Goal: Information Seeking & Learning: Learn about a topic

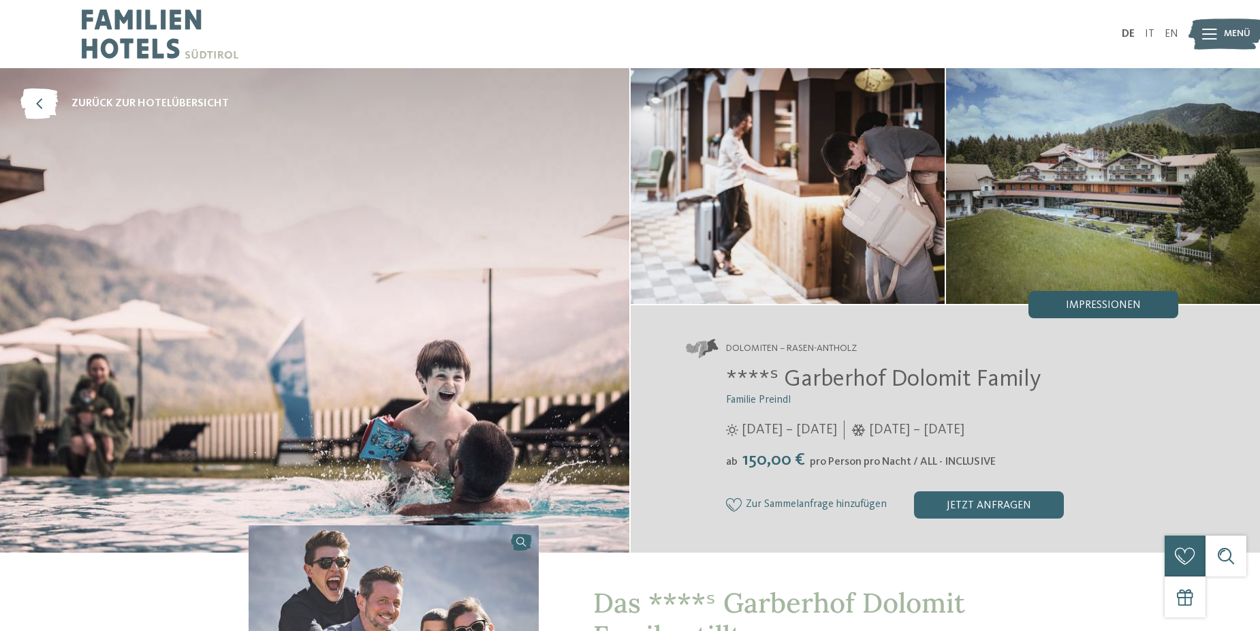
click at [1083, 311] on div "Impressionen" at bounding box center [1104, 304] width 150 height 27
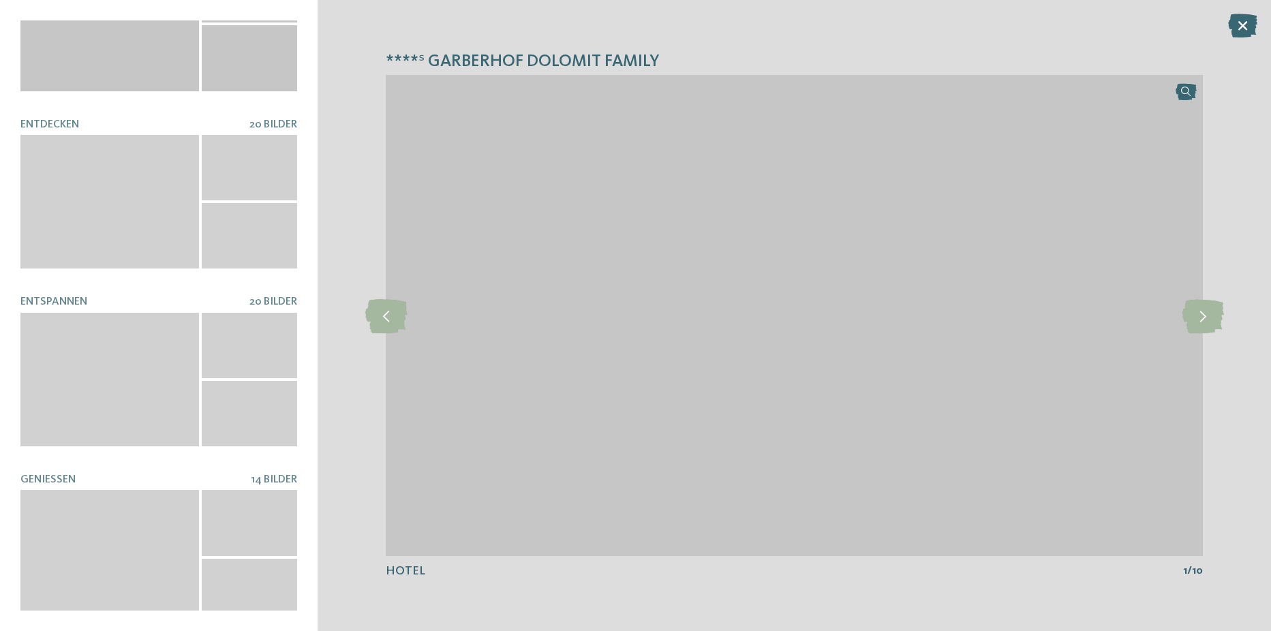
scroll to position [254, 0]
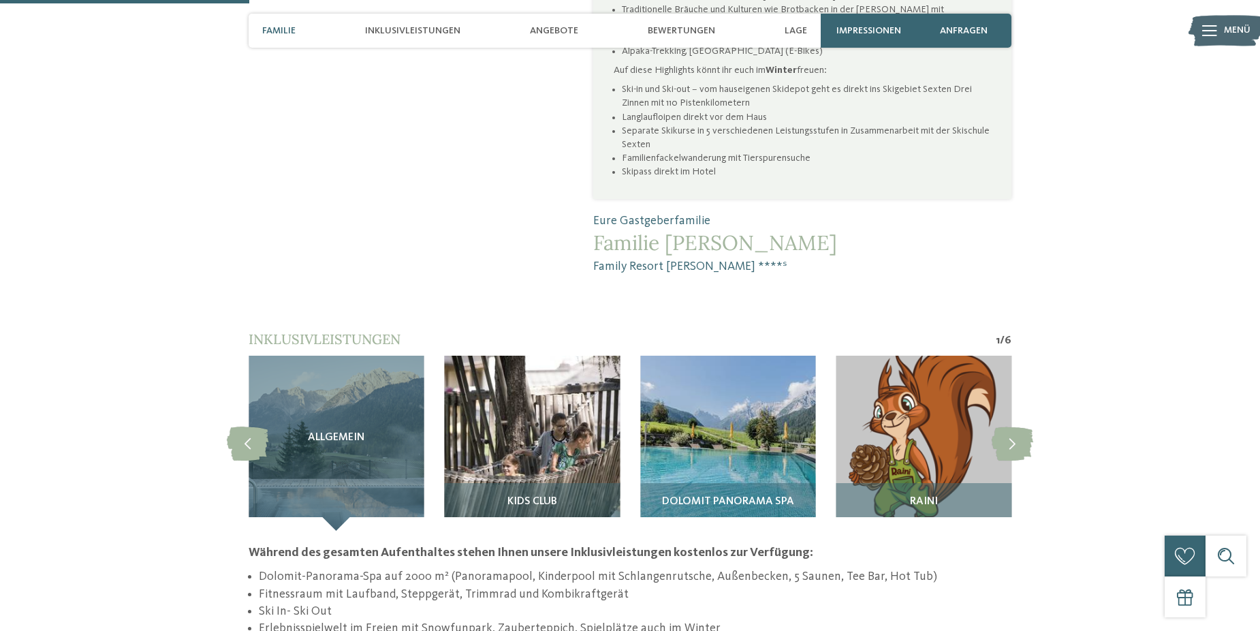
scroll to position [1226, 0]
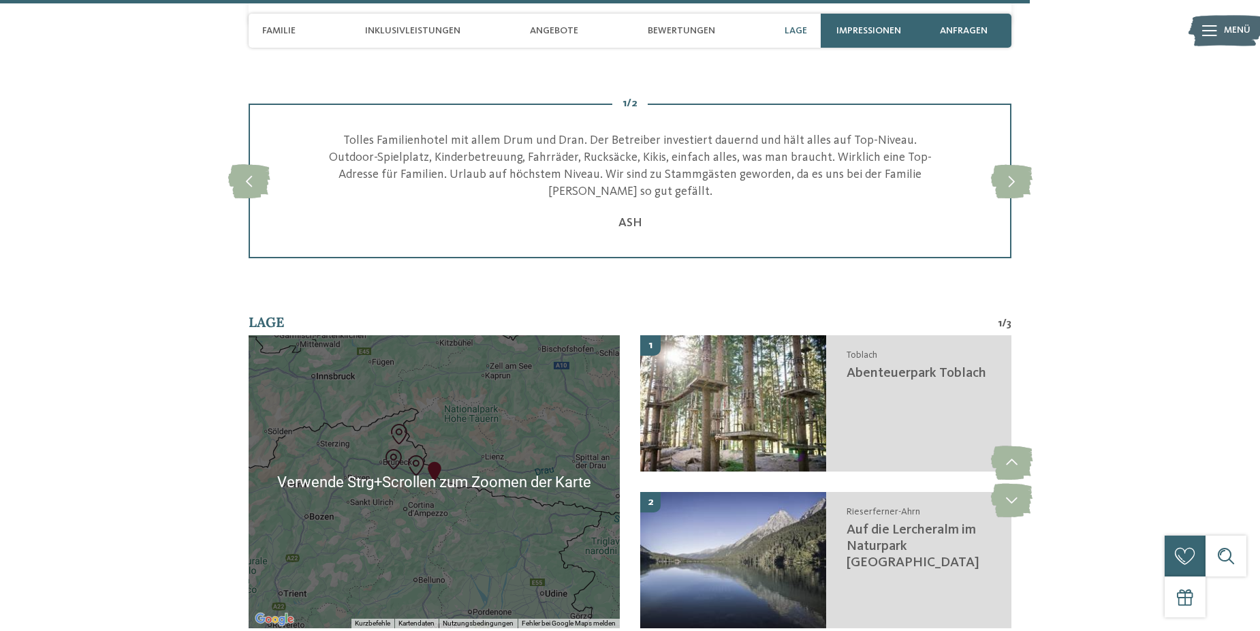
click at [413, 436] on div at bounding box center [434, 481] width 371 height 293
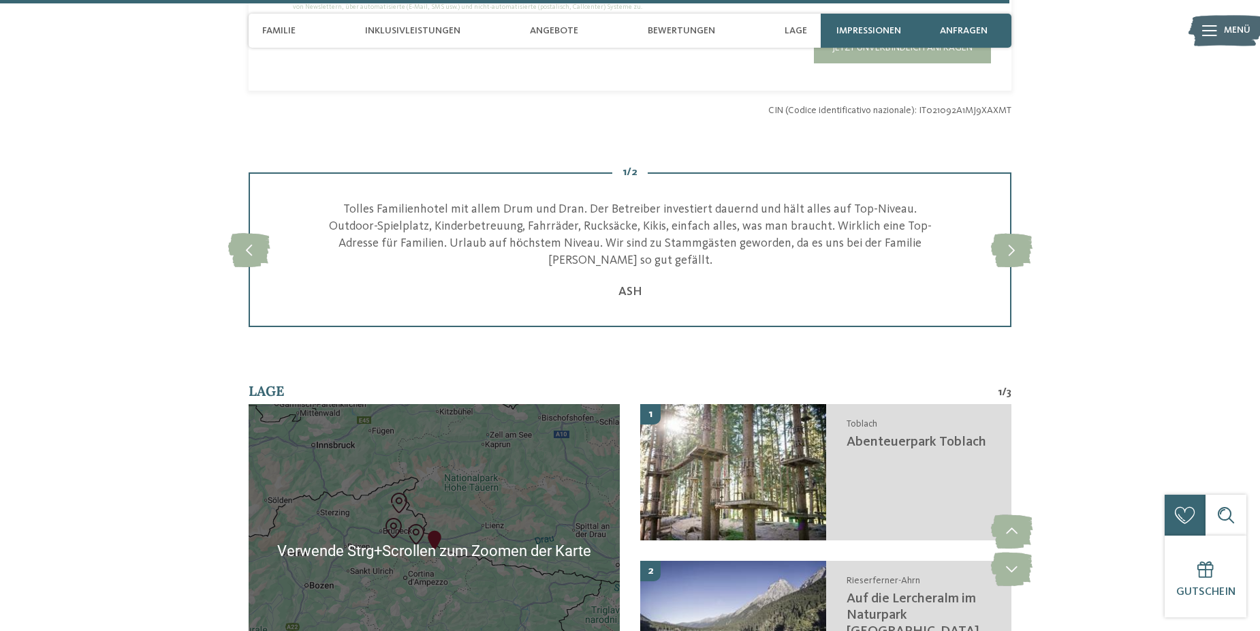
scroll to position [3339, 0]
click at [433, 529] on img "Family Resort Rainer" at bounding box center [434, 539] width 20 height 20
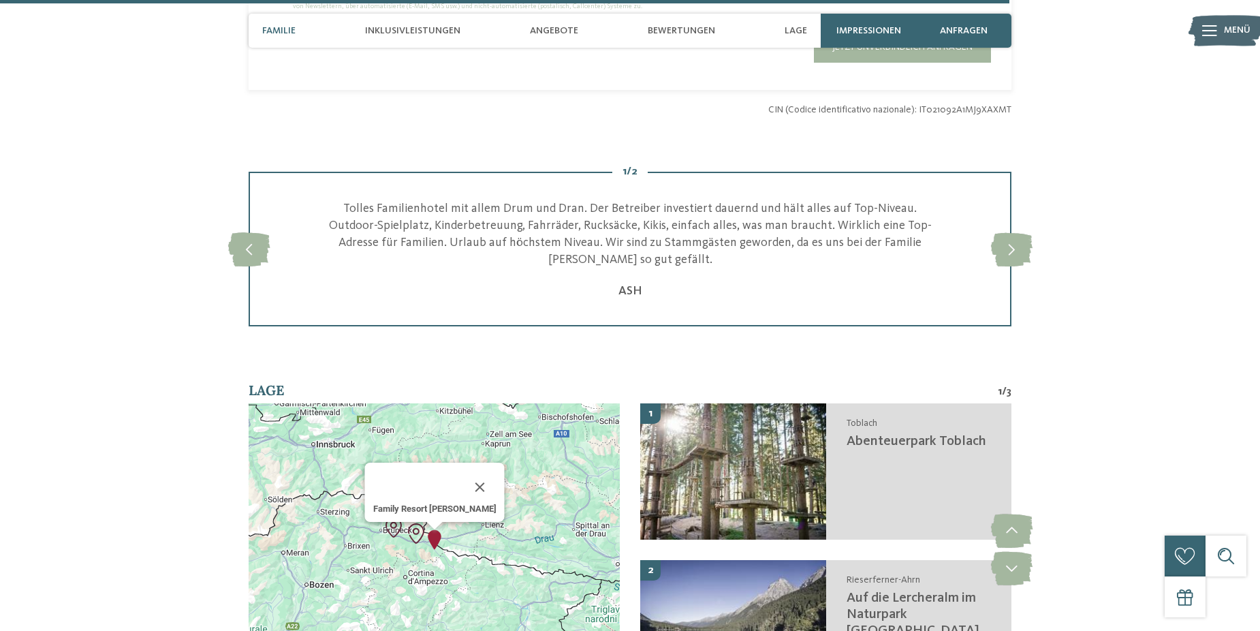
click at [266, 33] on span "Familie" at bounding box center [278, 31] width 33 height 12
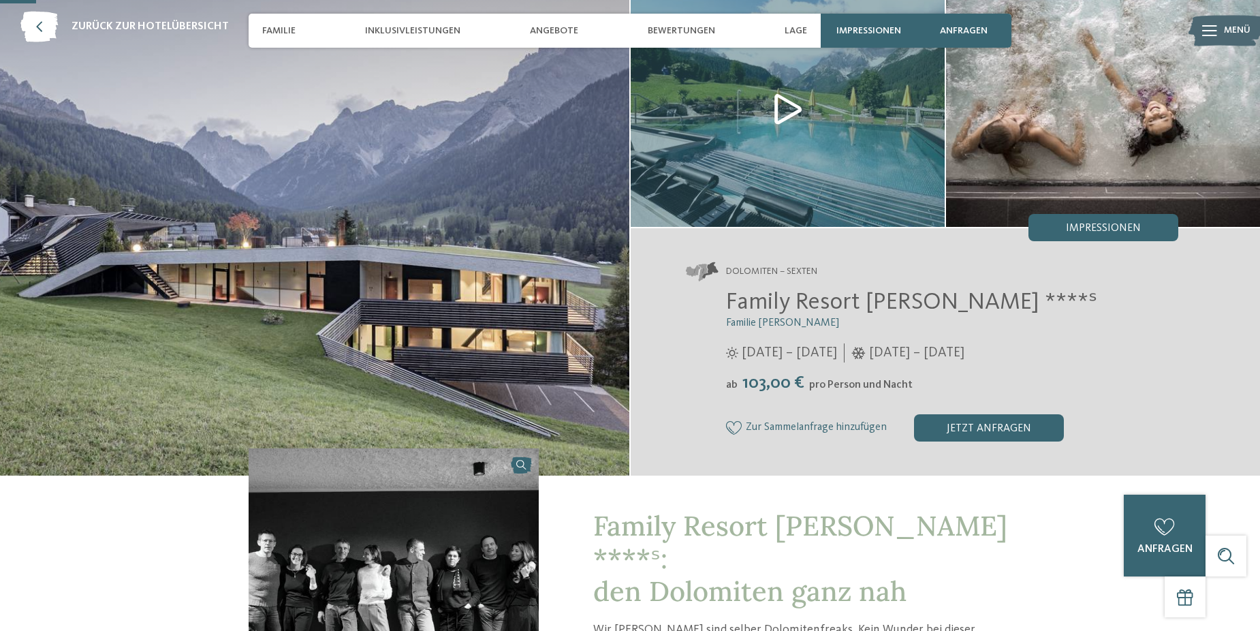
scroll to position [69, 0]
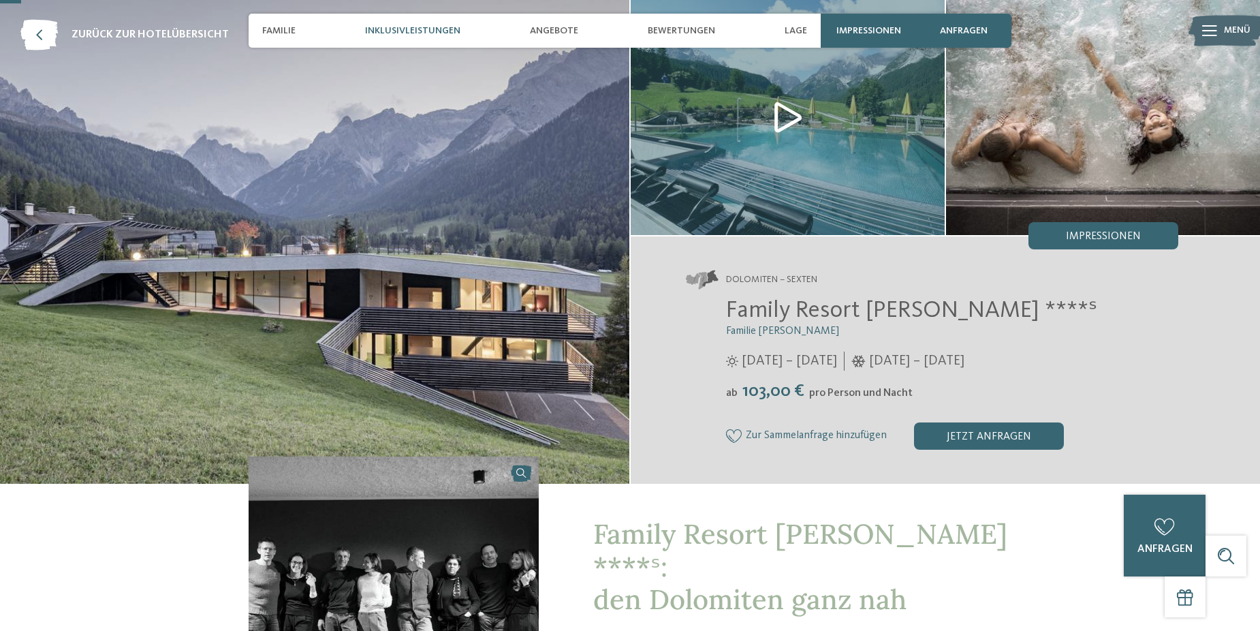
click at [418, 35] on span "Inklusivleistungen" at bounding box center [412, 31] width 95 height 12
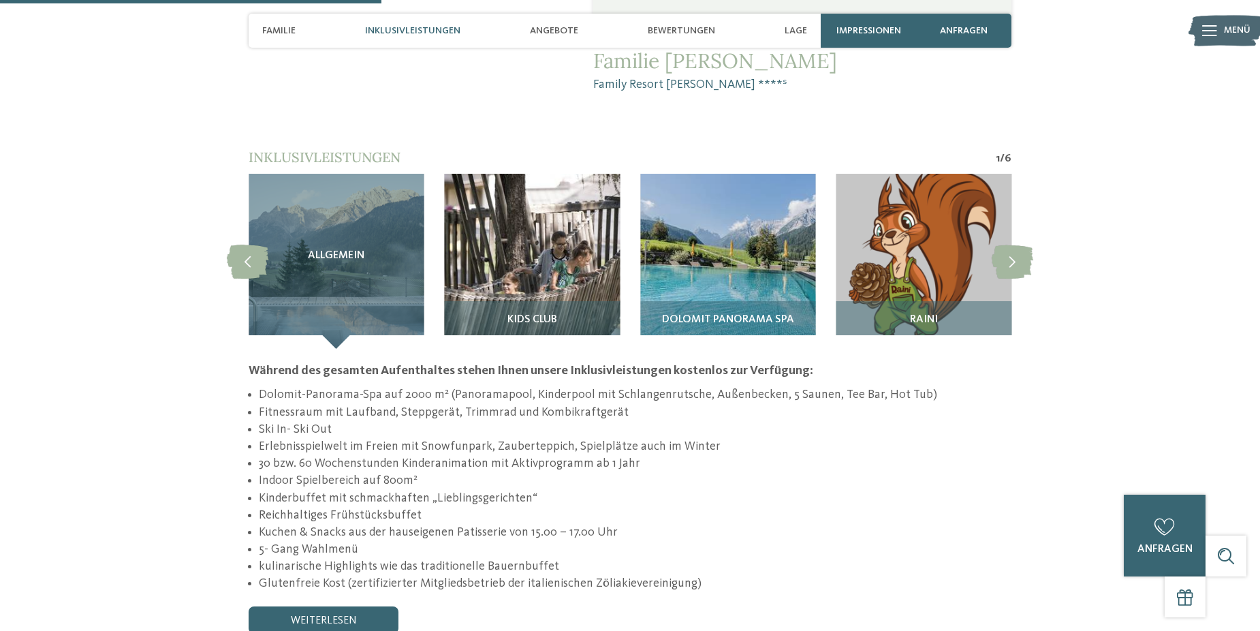
scroll to position [1262, 0]
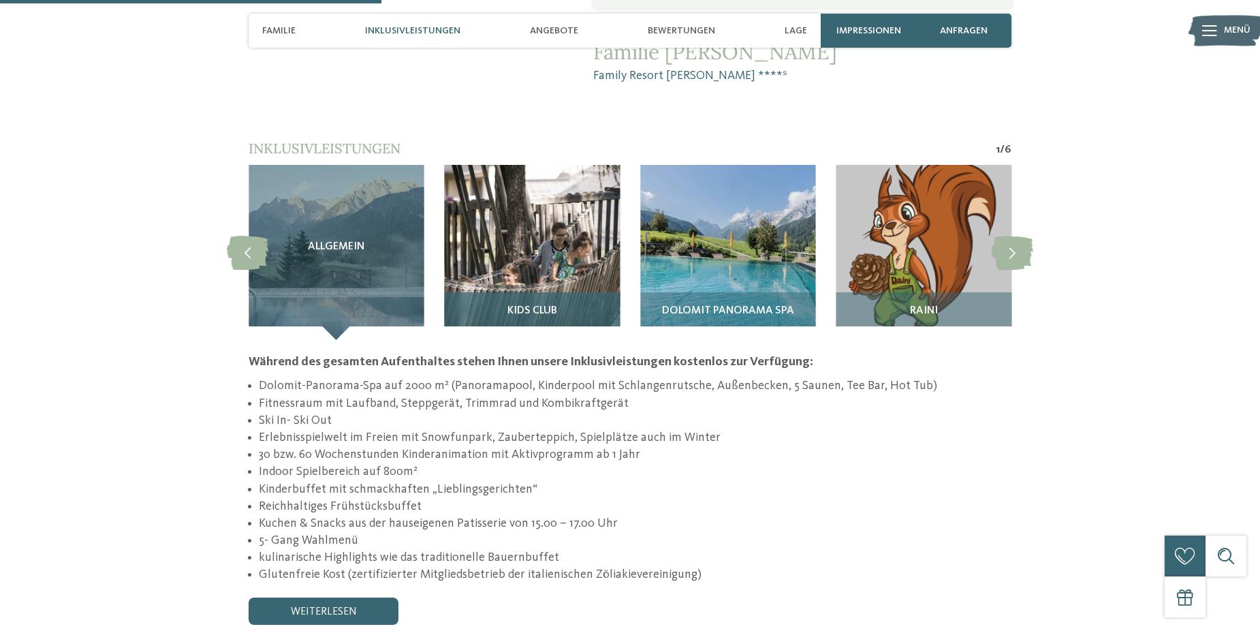
click at [557, 226] on img at bounding box center [533, 253] width 176 height 176
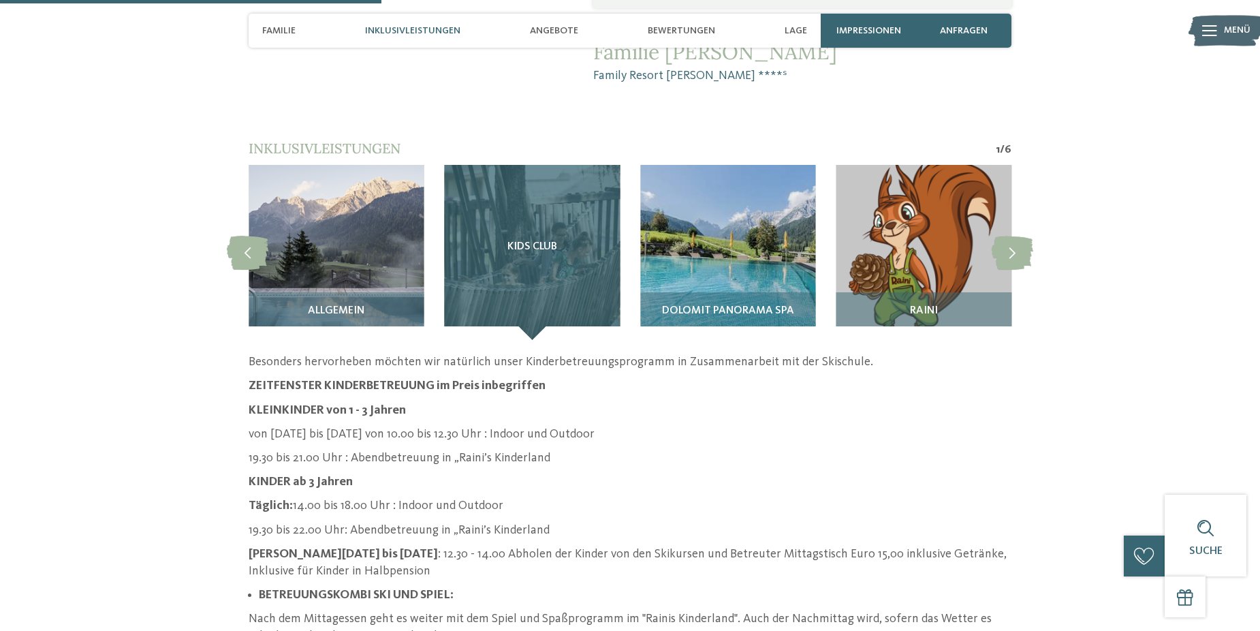
click at [545, 226] on div "Kids Club" at bounding box center [533, 253] width 176 height 176
click at [533, 193] on div "Kids Club" at bounding box center [533, 253] width 176 height 176
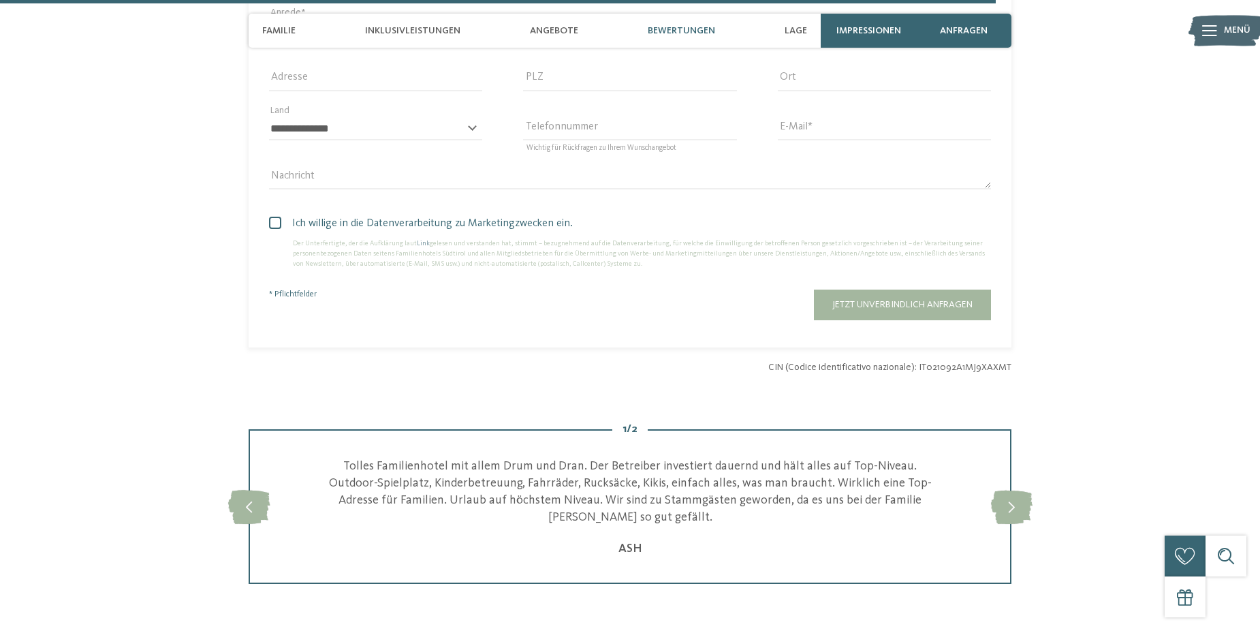
scroll to position [3510, 0]
